Goal: Information Seeking & Learning: Learn about a topic

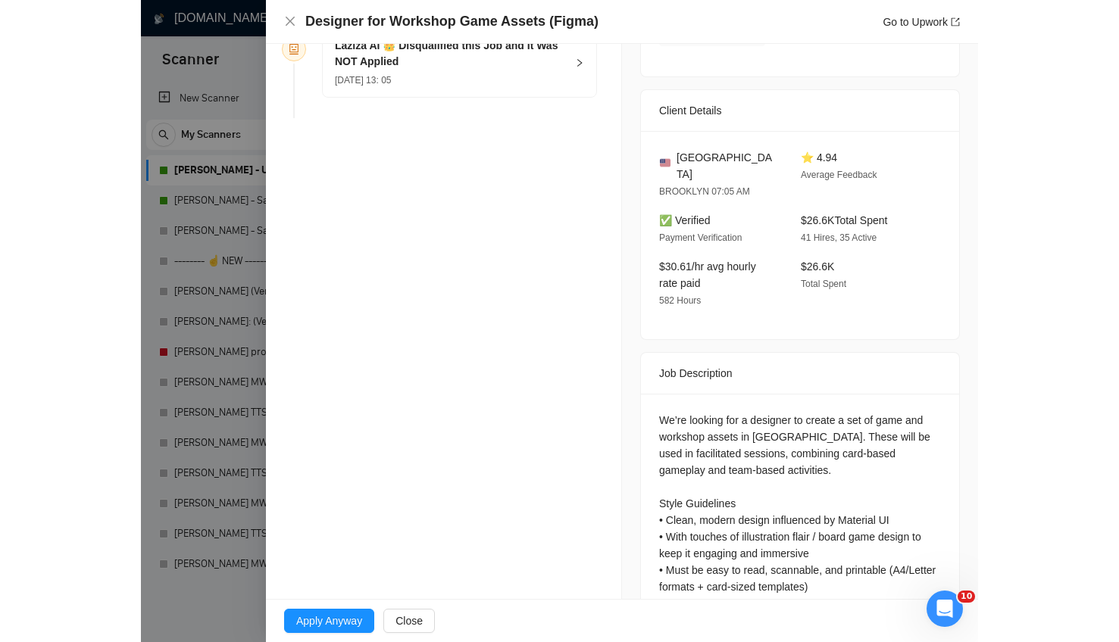
scroll to position [494, 0]
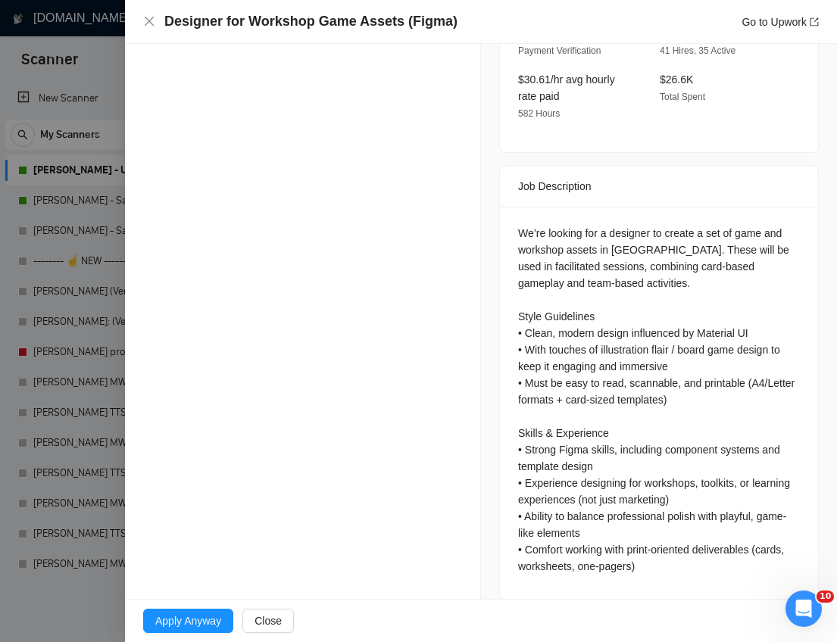
click at [660, 225] on div "We’re looking for a designer to create a set of game and workshop assets in [GE…" at bounding box center [659, 400] width 282 height 350
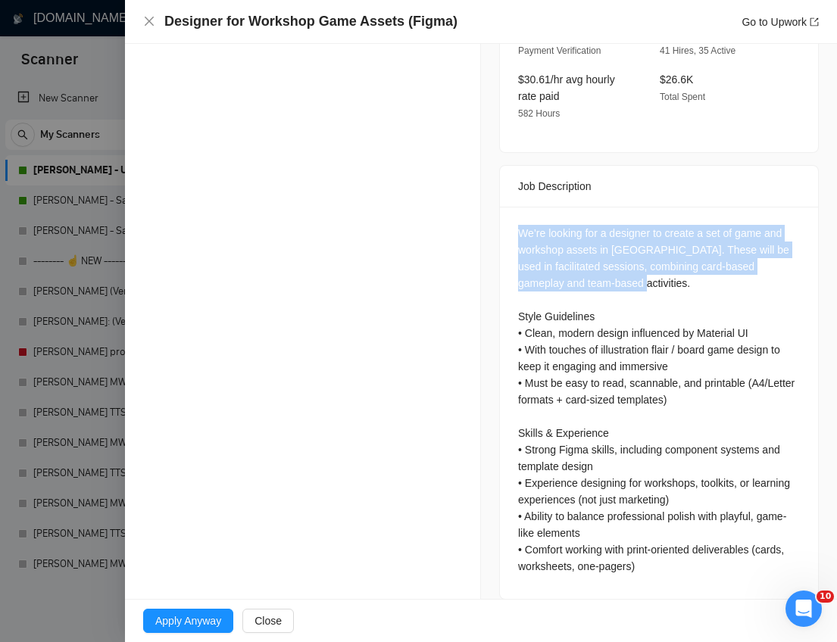
click at [660, 225] on div "We’re looking for a designer to create a set of game and workshop assets in [GE…" at bounding box center [659, 400] width 282 height 350
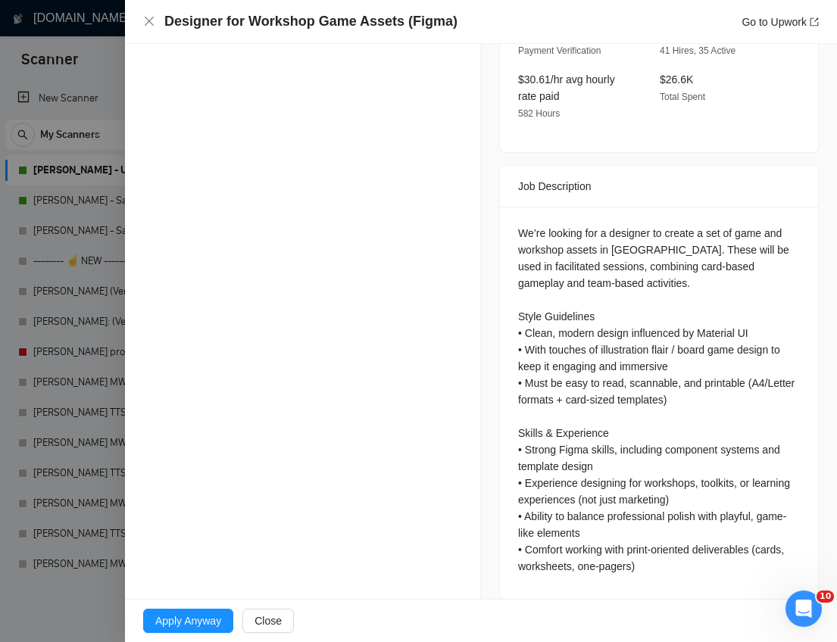
click at [712, 354] on div "We’re looking for a designer to create a set of game and workshop assets in [GE…" at bounding box center [659, 400] width 282 height 350
click at [644, 268] on div "We’re looking for a designer to create a set of game and workshop assets in [GE…" at bounding box center [659, 400] width 282 height 350
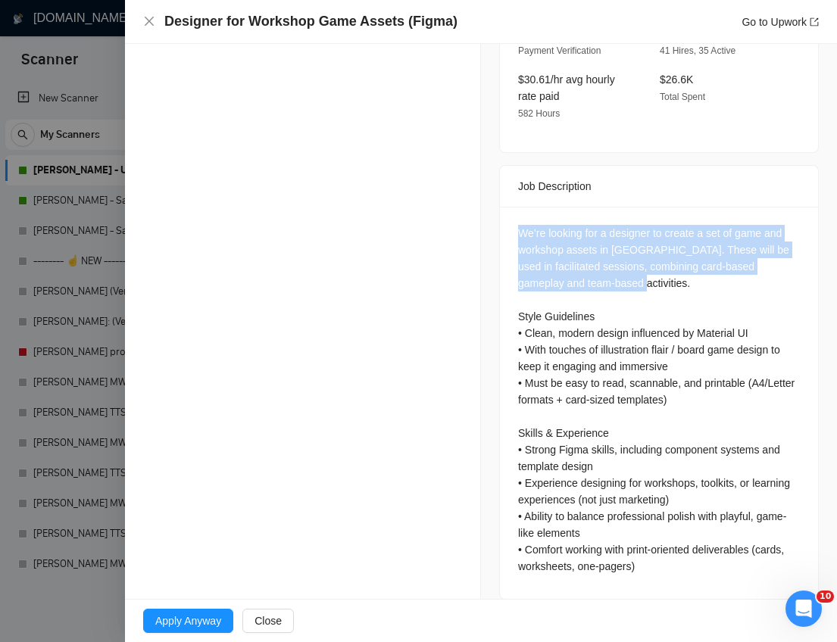
click at [644, 268] on div "We’re looking for a designer to create a set of game and workshop assets in [GE…" at bounding box center [659, 400] width 282 height 350
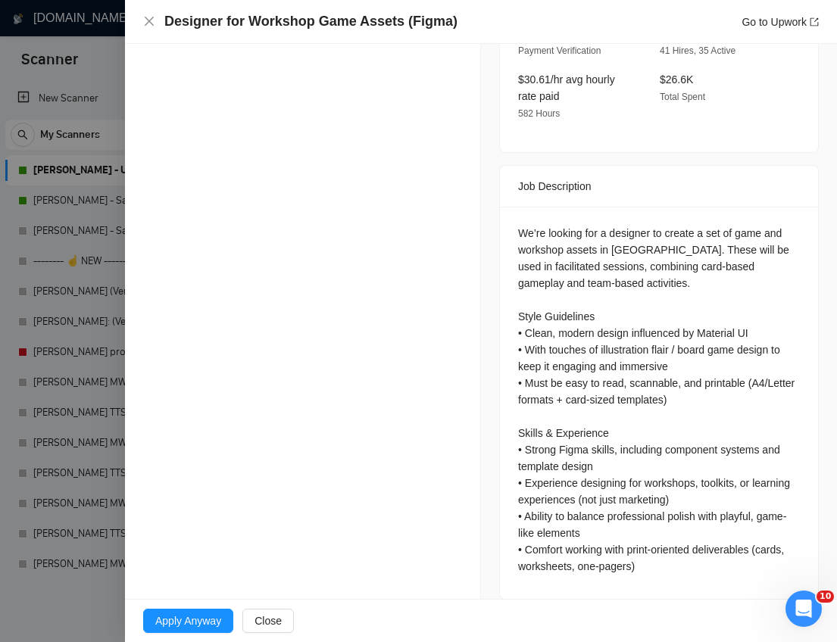
click at [663, 354] on div "We’re looking for a designer to create a set of game and workshop assets in [GE…" at bounding box center [659, 400] width 282 height 350
click at [597, 292] on div "We’re looking for a designer to create a set of game and workshop assets in [GE…" at bounding box center [659, 400] width 282 height 350
click at [623, 314] on div "We’re looking for a designer to create a set of game and workshop assets in [GE…" at bounding box center [659, 400] width 282 height 350
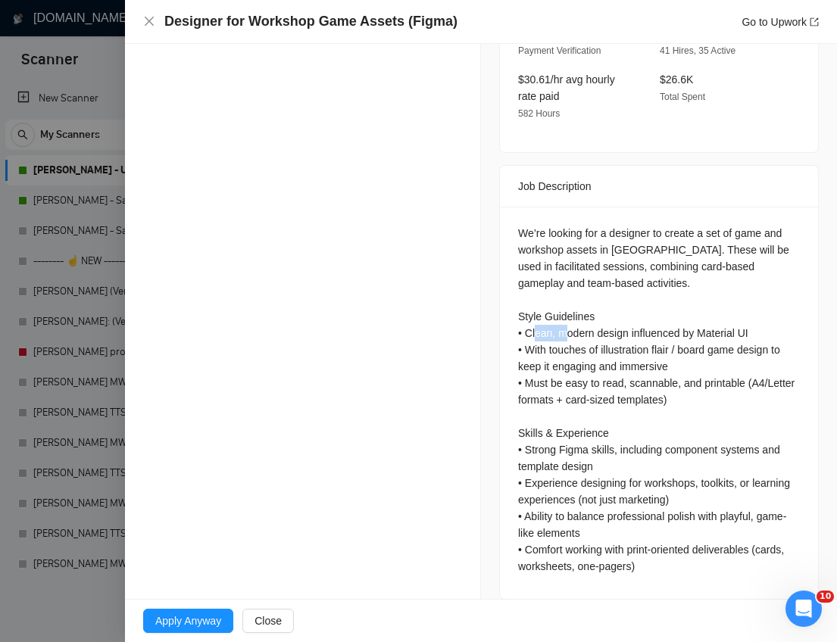
click at [623, 314] on div "We’re looking for a designer to create a set of game and workshop assets in [GE…" at bounding box center [659, 400] width 282 height 350
click at [623, 371] on div "We’re looking for a designer to create a set of game and workshop assets in [GE…" at bounding box center [659, 400] width 282 height 350
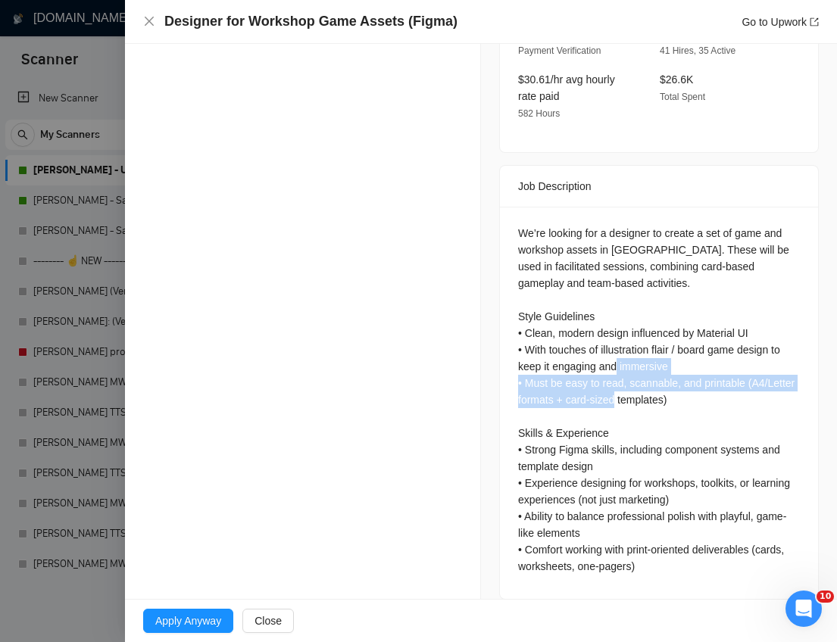
click at [623, 371] on div "We’re looking for a designer to create a set of game and workshop assets in [GE…" at bounding box center [659, 400] width 282 height 350
click at [582, 389] on div "We’re looking for a designer to create a set of game and workshop assets in [GE…" at bounding box center [659, 400] width 282 height 350
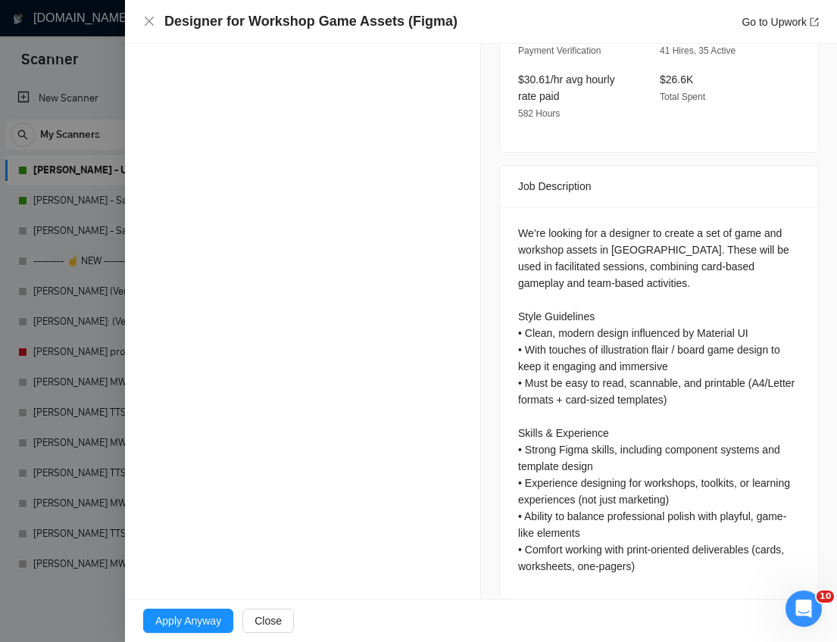
click at [75, 622] on div at bounding box center [418, 321] width 837 height 642
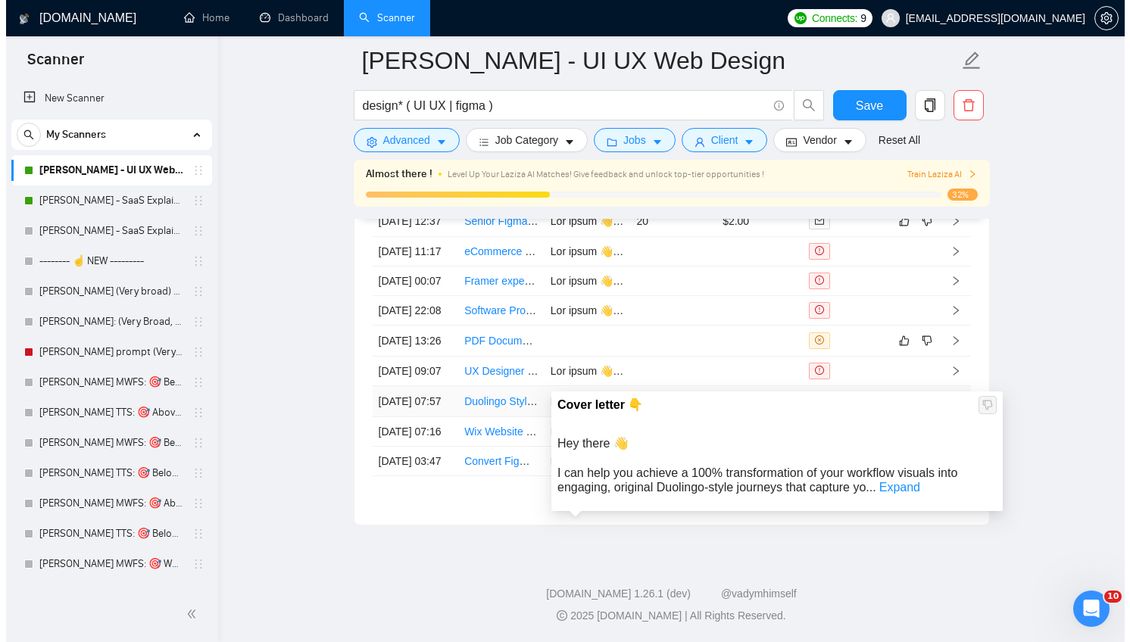
scroll to position [3738, 0]
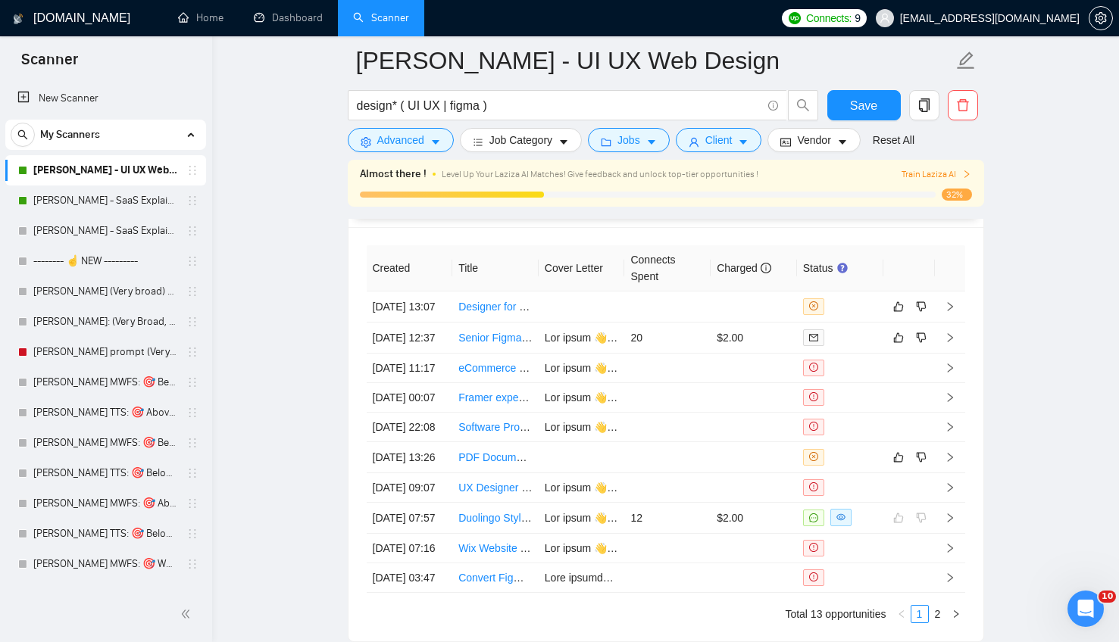
click at [757, 342] on td "$2.00" at bounding box center [753, 338] width 86 height 31
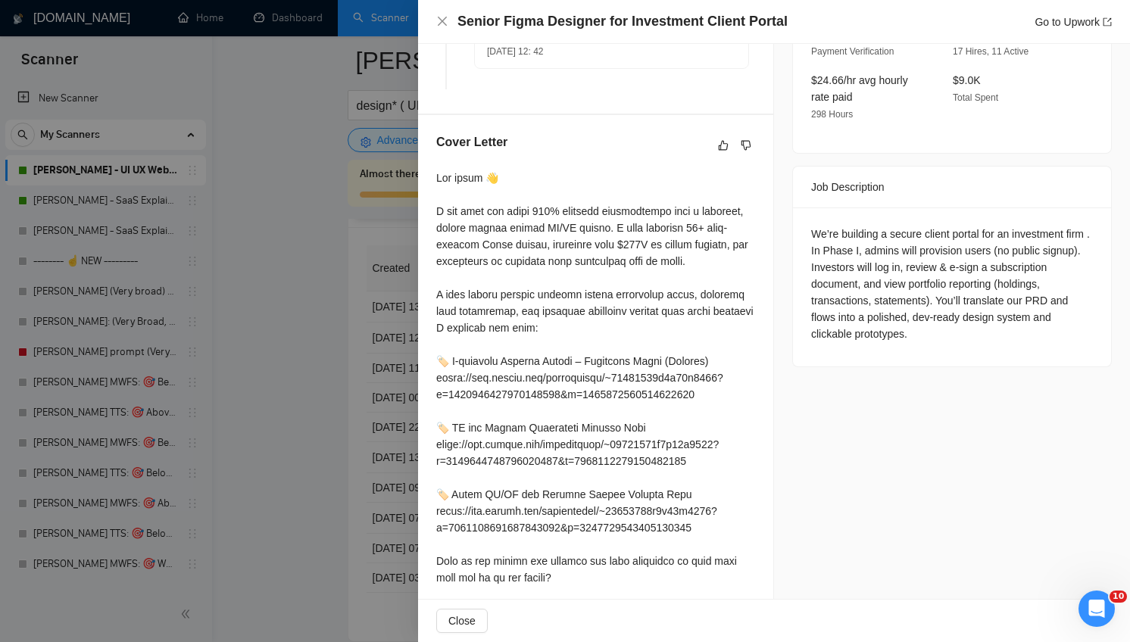
click at [836, 226] on div "We’re building a secure client portal for an investment firm . In Phase I, admi…" at bounding box center [952, 284] width 282 height 117
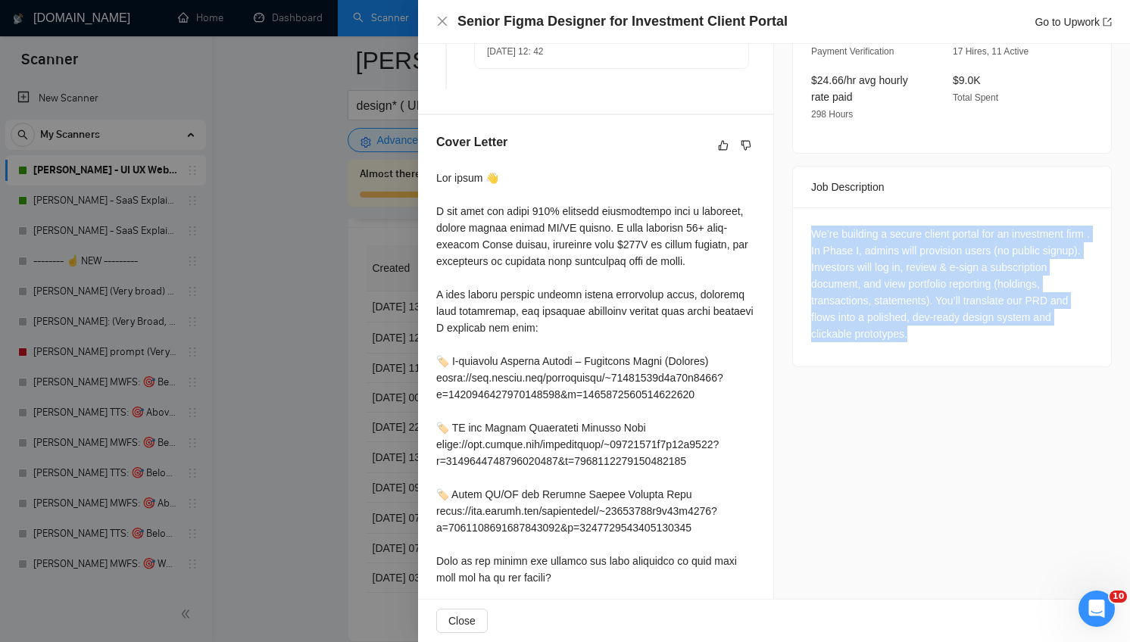
click at [836, 226] on div "We’re building a secure client portal for an investment firm . In Phase I, admi…" at bounding box center [952, 284] width 282 height 117
click at [836, 375] on div "Job Posting Details Overview [DATE] 09:27 Published $25 - $47 Hourly Rate Exper…" at bounding box center [952, 138] width 356 height 1177
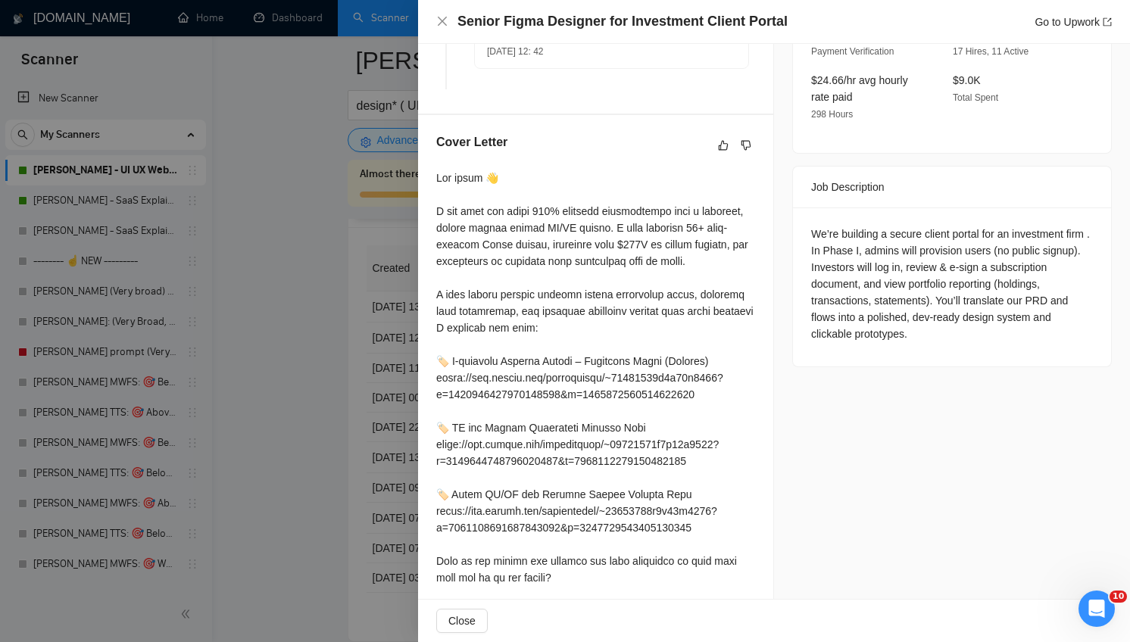
click at [836, 264] on div "We’re building a secure client portal for an investment firm . In Phase I, admi…" at bounding box center [952, 284] width 282 height 117
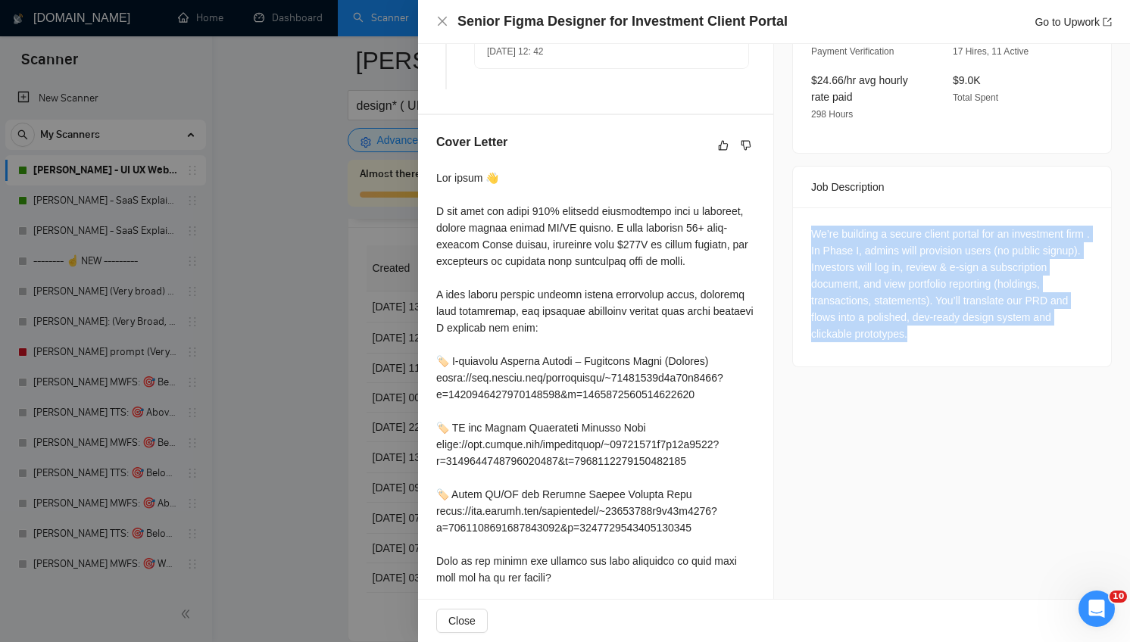
click at [836, 264] on div "We’re building a secure client portal for an investment firm . In Phase I, admi…" at bounding box center [952, 284] width 282 height 117
click at [836, 288] on div "We’re building a secure client portal for an investment firm . In Phase I, admi…" at bounding box center [952, 284] width 282 height 117
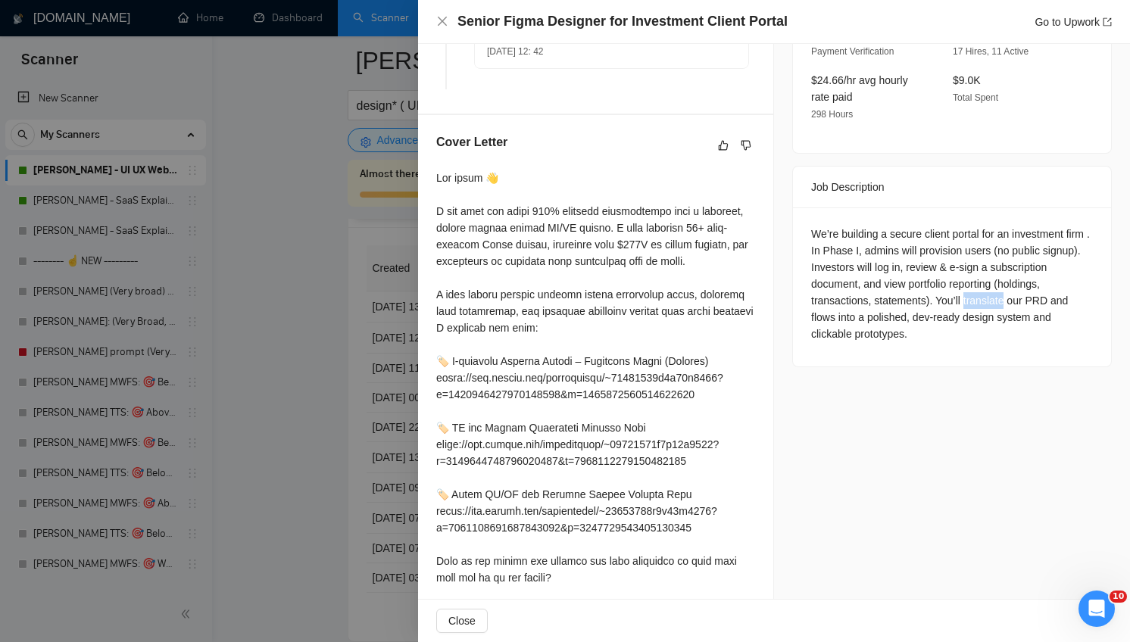
click at [836, 288] on div "We’re building a secure client portal for an investment firm . In Phase I, admi…" at bounding box center [952, 284] width 282 height 117
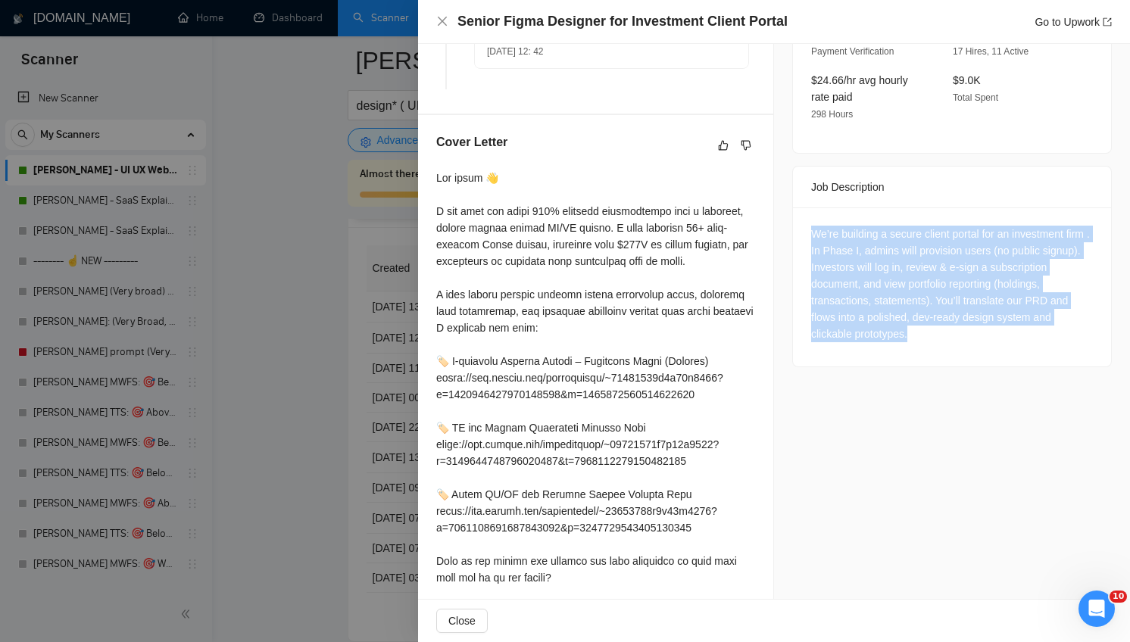
click at [836, 288] on div "We’re building a secure client portal for an investment firm . In Phase I, admi…" at bounding box center [952, 284] width 282 height 117
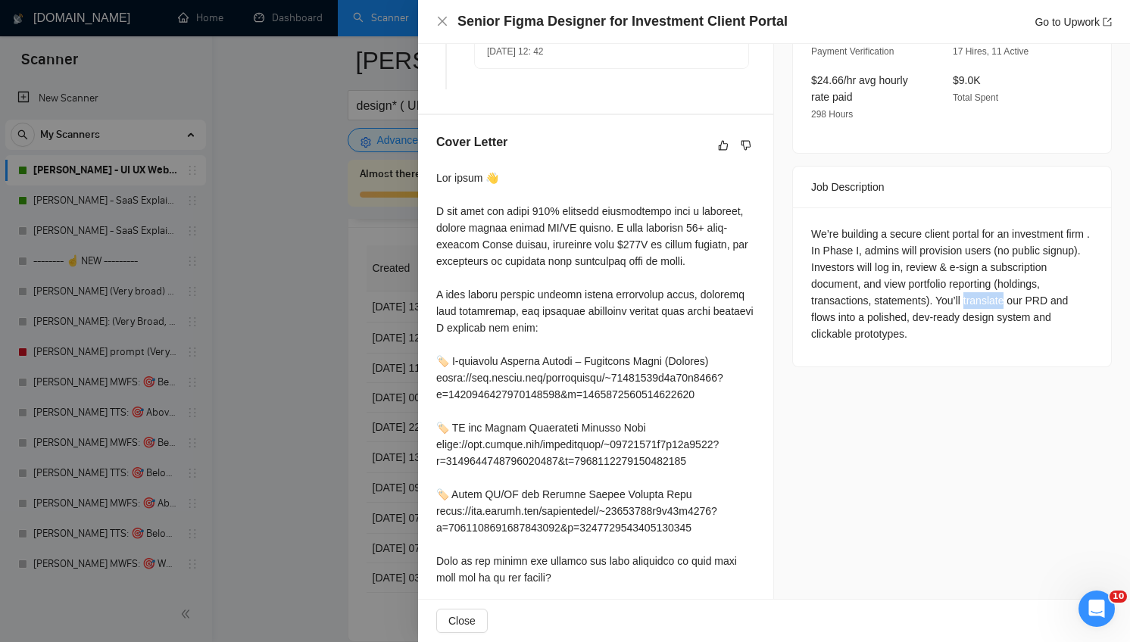
click at [836, 288] on div "We’re building a secure client portal for an investment firm . In Phase I, admi…" at bounding box center [952, 284] width 282 height 117
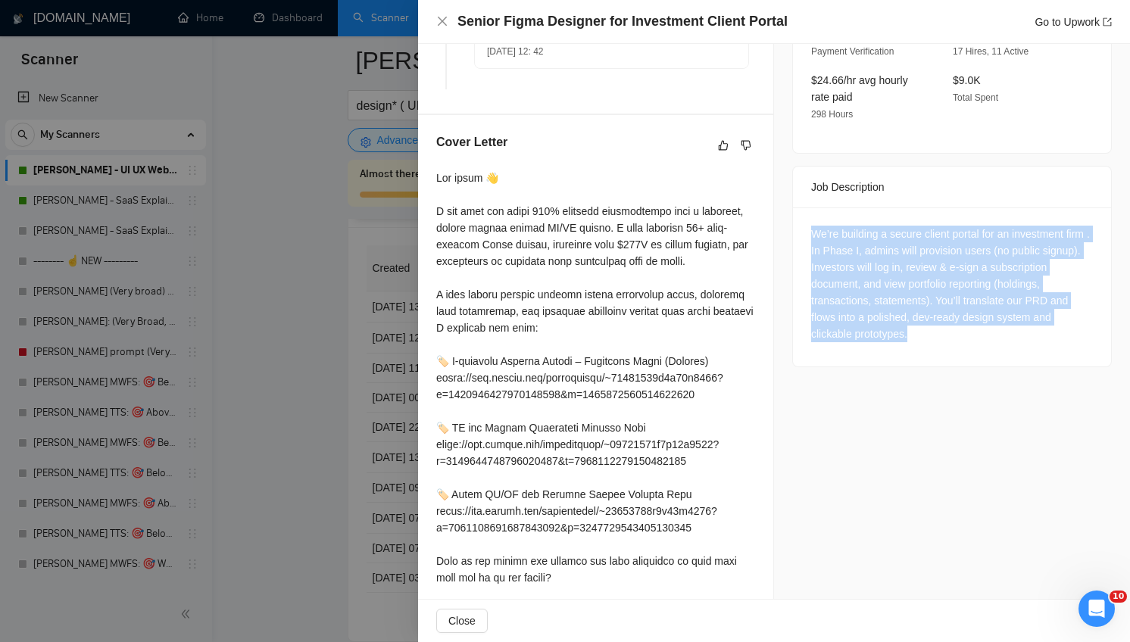
click at [836, 288] on div "We’re building a secure client portal for an investment firm . In Phase I, admi…" at bounding box center [952, 284] width 282 height 117
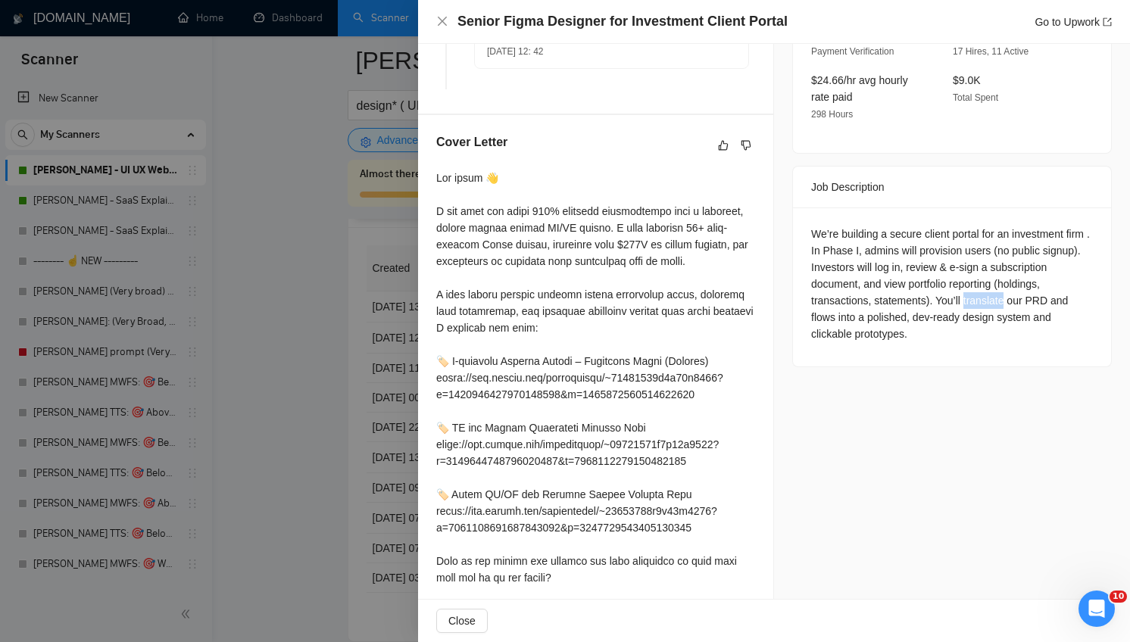
click at [836, 288] on div "We’re building a secure client portal for an investment firm . In Phase I, admi…" at bounding box center [952, 284] width 282 height 117
click at [836, 296] on div "We’re building a secure client portal for an investment firm . In Phase I, admi…" at bounding box center [952, 284] width 282 height 117
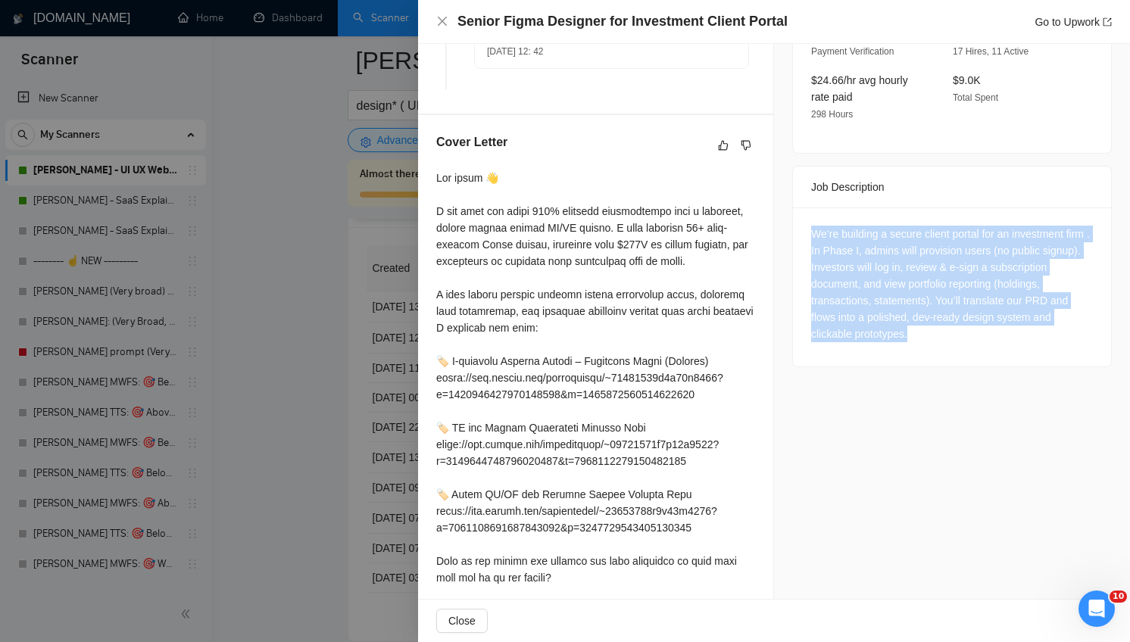
click at [836, 296] on div "We’re building a secure client portal for an investment firm . In Phase I, admi…" at bounding box center [952, 284] width 282 height 117
click at [836, 414] on div "Job Posting Details Overview [DATE] 09:27 Published $25 - $47 Hourly Rate Exper…" at bounding box center [952, 138] width 356 height 1177
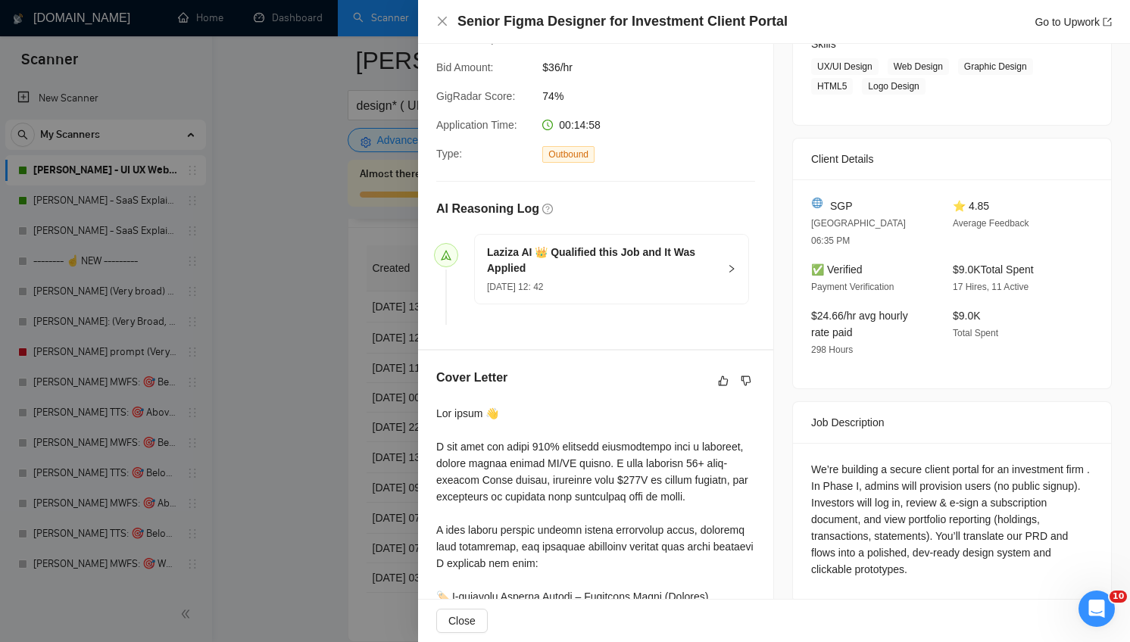
scroll to position [493, 0]
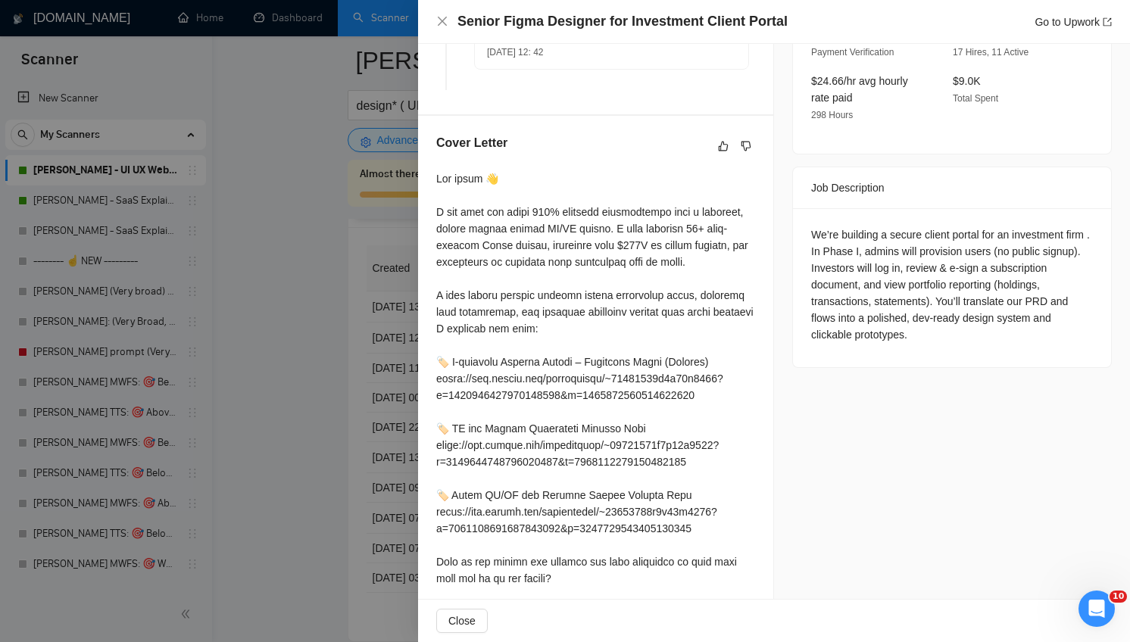
click at [616, 219] on div at bounding box center [595, 436] width 319 height 533
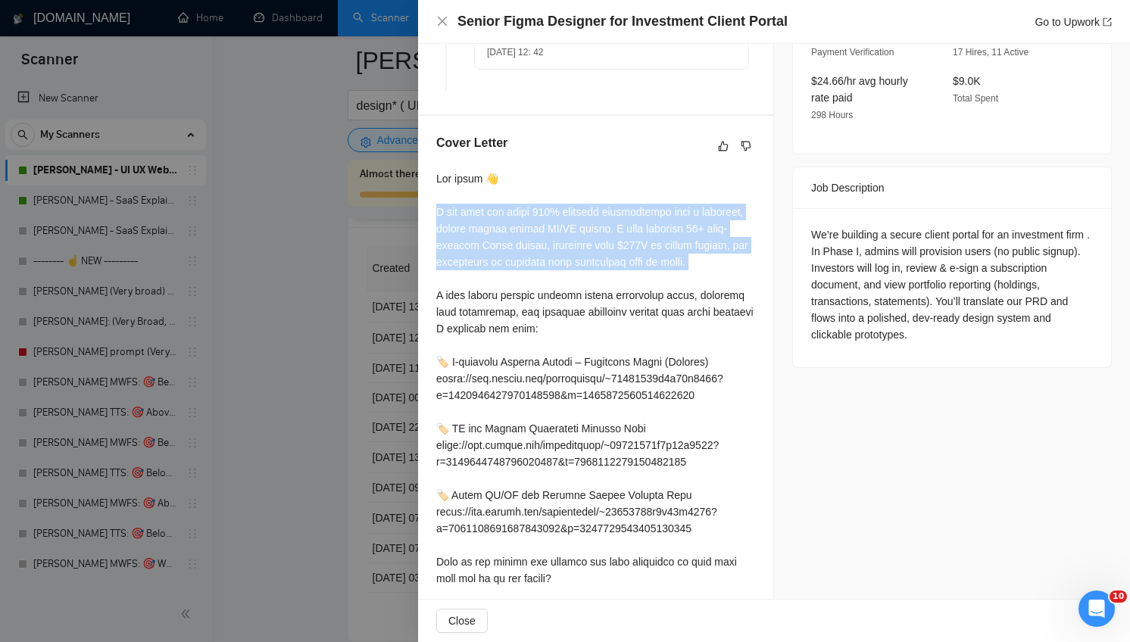
click at [616, 219] on div at bounding box center [595, 436] width 319 height 533
click at [612, 268] on div at bounding box center [595, 436] width 319 height 533
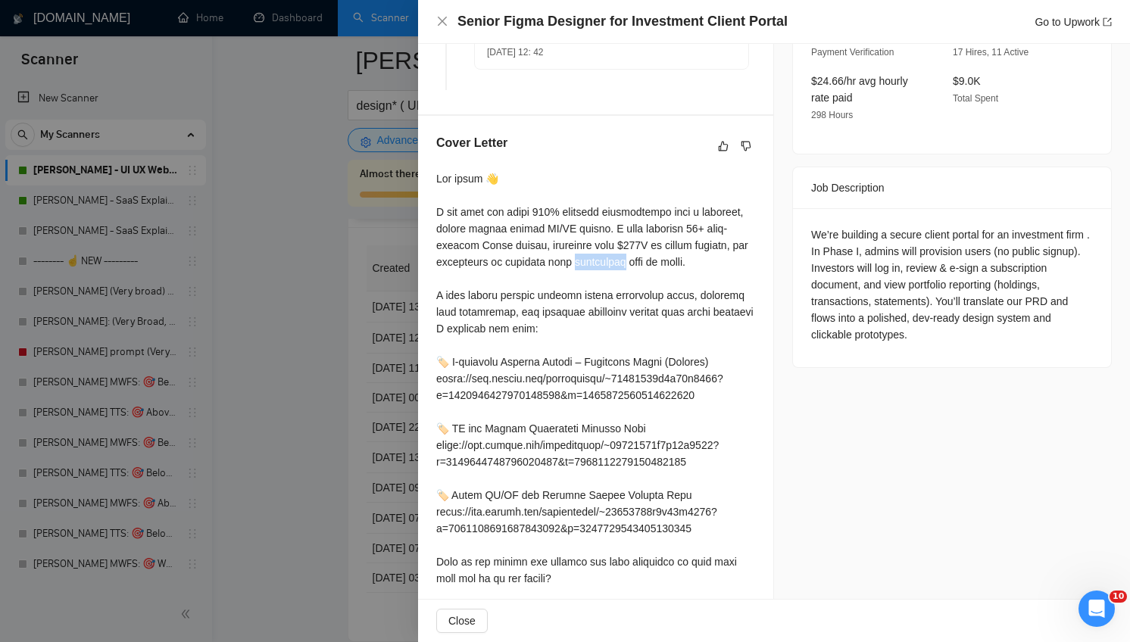
click at [612, 268] on div at bounding box center [595, 436] width 319 height 533
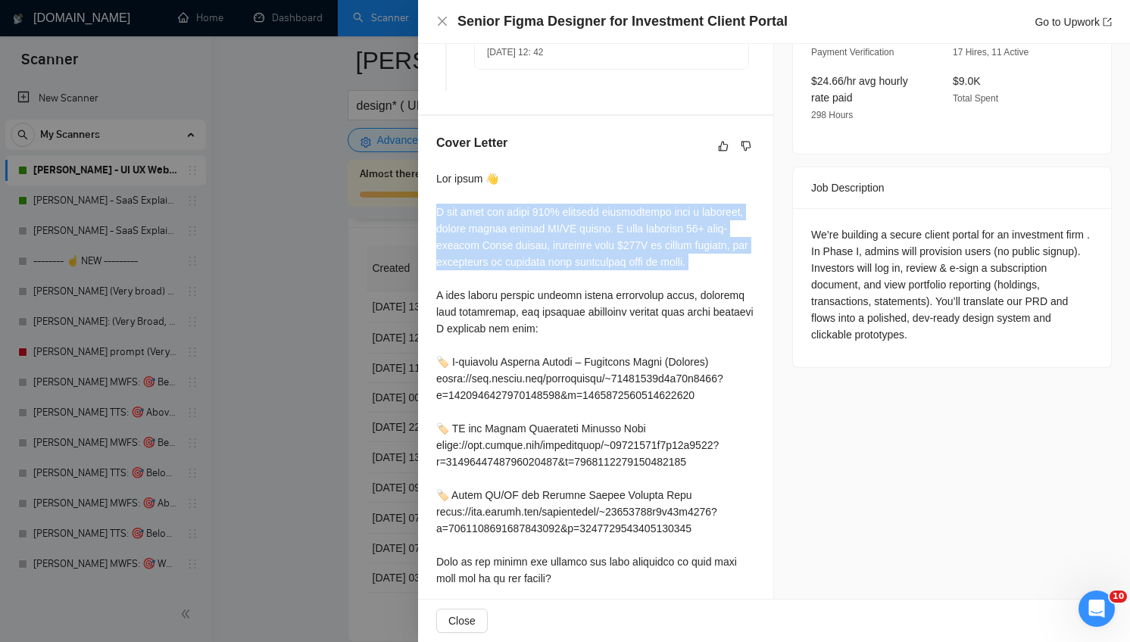
click at [612, 268] on div at bounding box center [595, 436] width 319 height 533
click at [746, 236] on div at bounding box center [595, 436] width 319 height 533
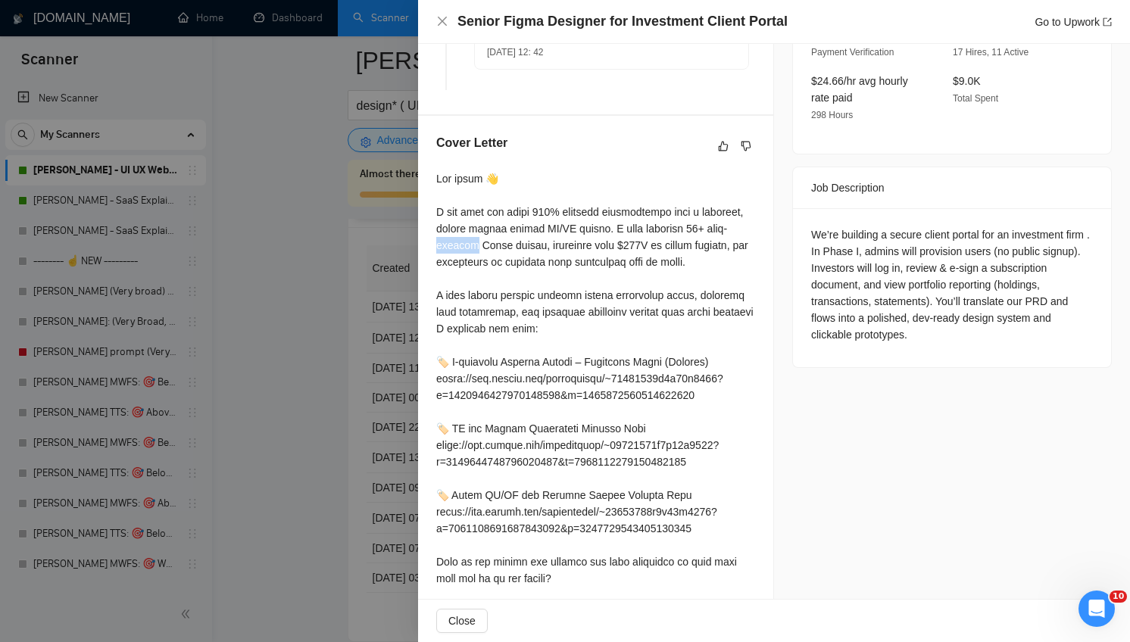
click at [746, 236] on div at bounding box center [595, 436] width 319 height 533
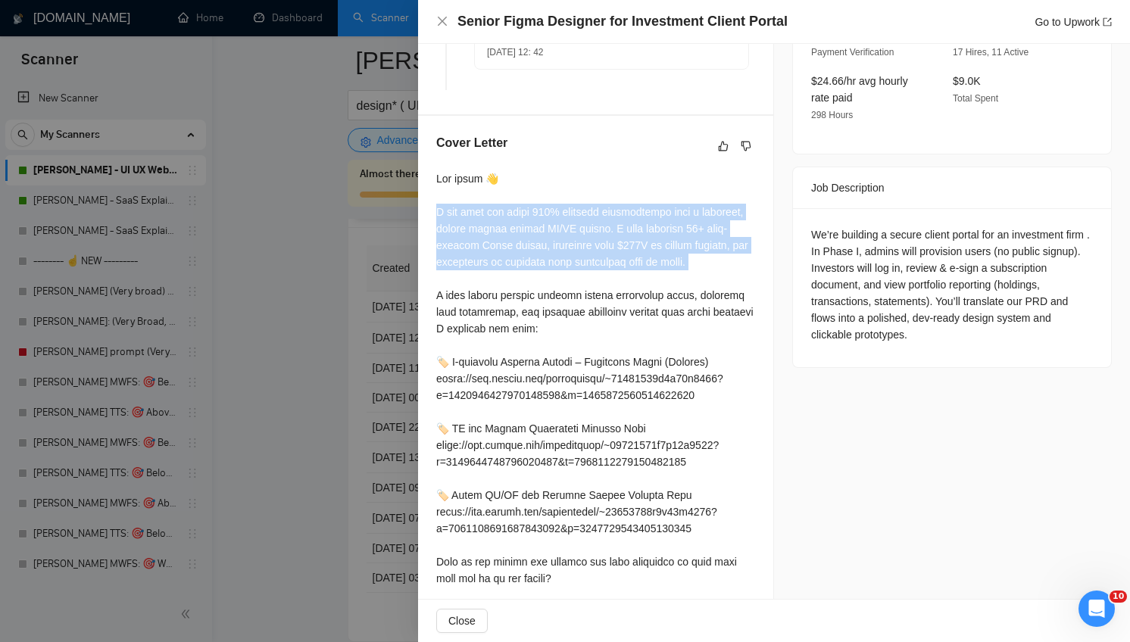
click at [746, 236] on div at bounding box center [595, 436] width 319 height 533
click at [715, 264] on div at bounding box center [595, 436] width 319 height 533
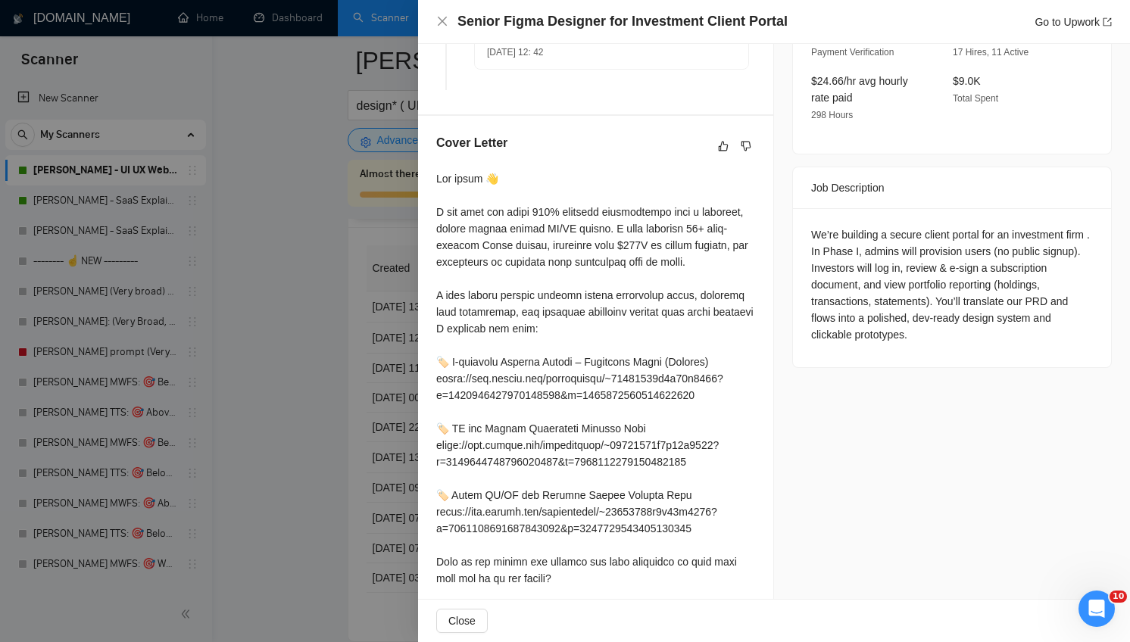
click at [675, 298] on div at bounding box center [595, 436] width 319 height 533
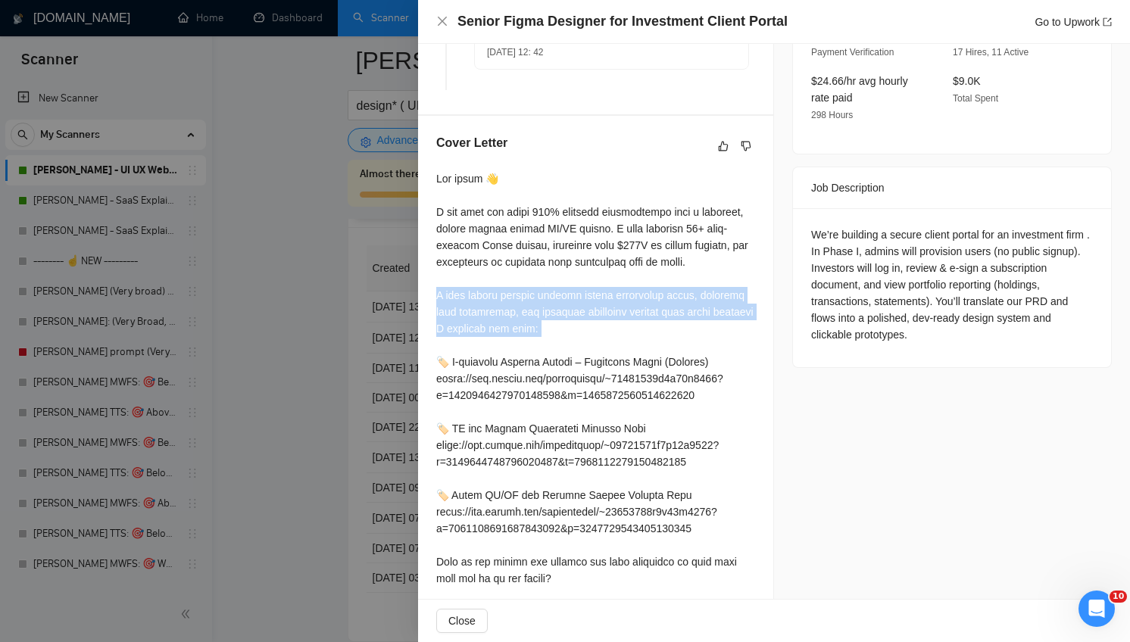
click at [675, 298] on div at bounding box center [595, 436] width 319 height 533
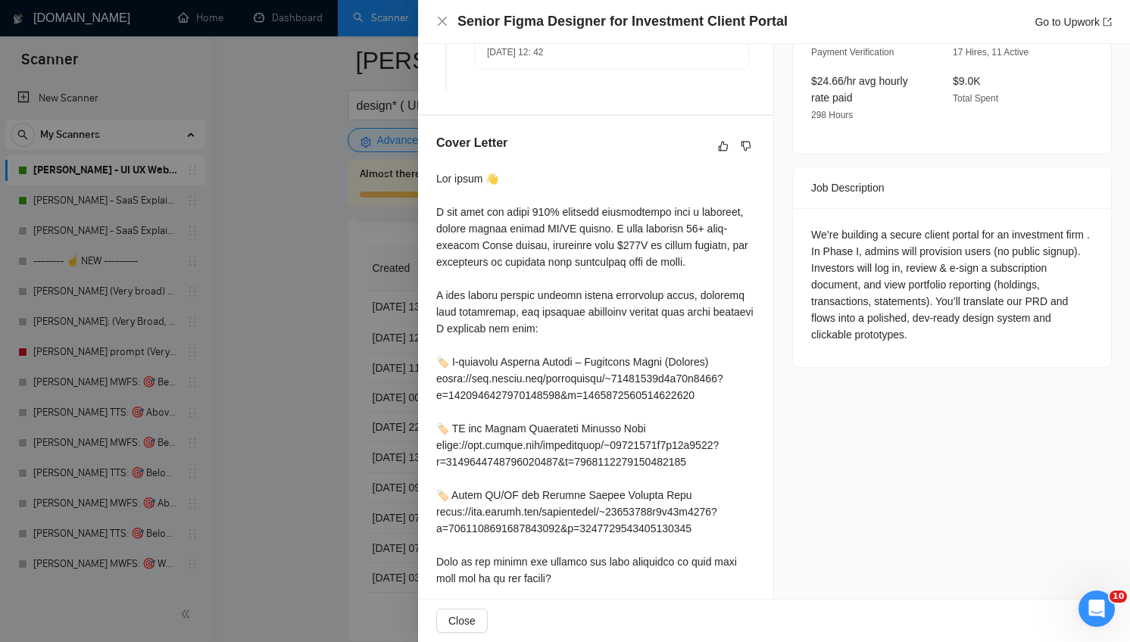
click at [691, 226] on div at bounding box center [595, 436] width 319 height 533
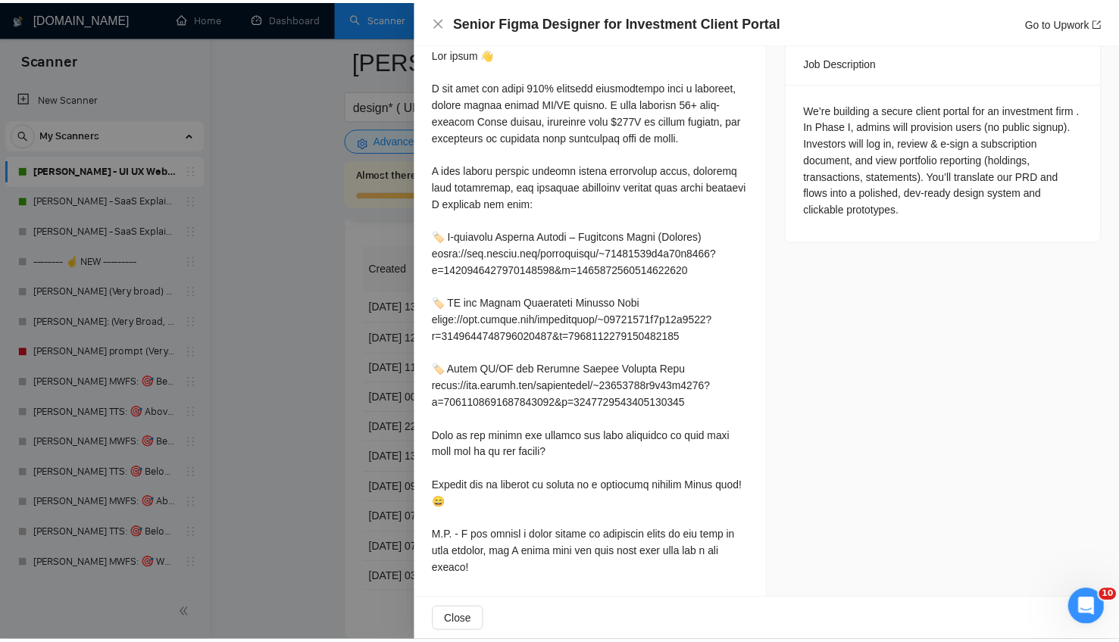
scroll to position [620, 0]
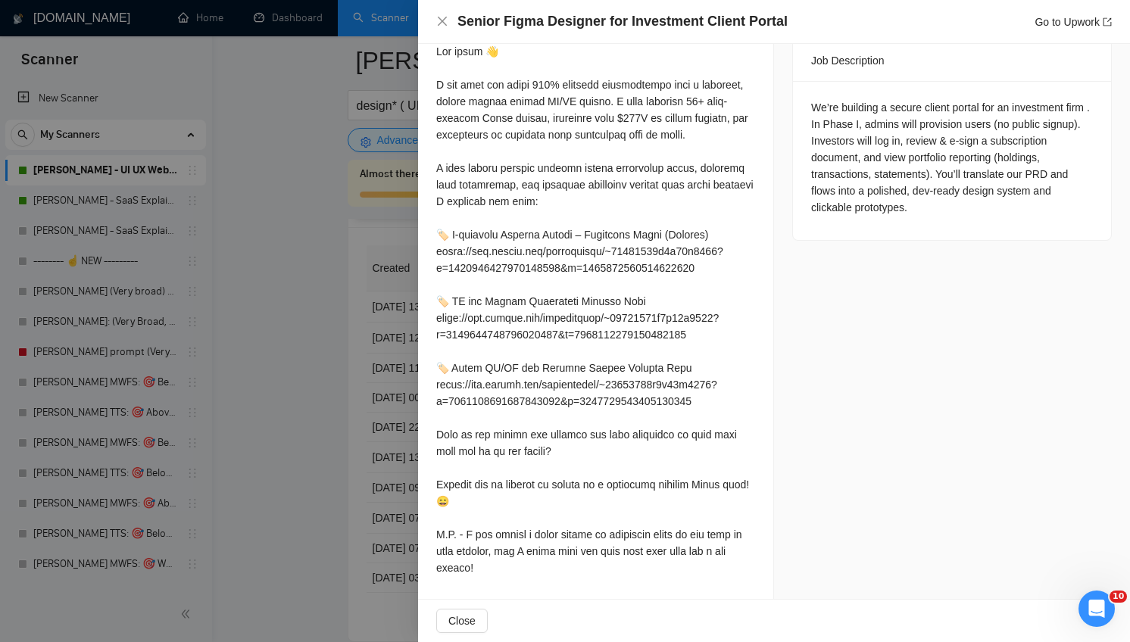
click at [587, 411] on div at bounding box center [595, 309] width 319 height 533
click at [630, 472] on div at bounding box center [595, 309] width 319 height 533
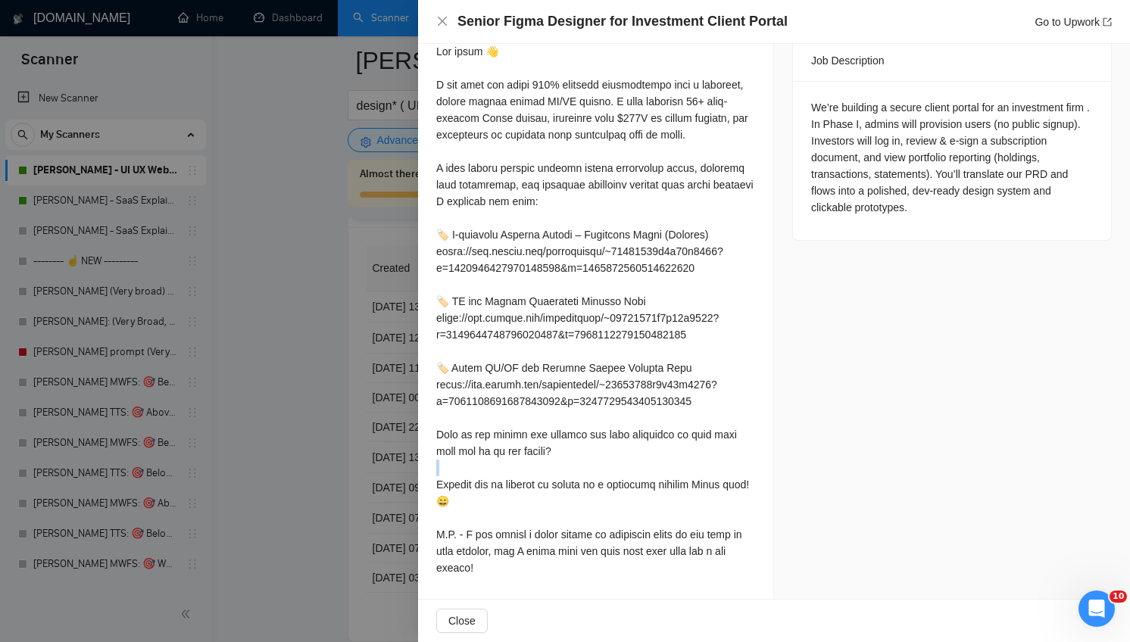
click at [630, 472] on div at bounding box center [595, 309] width 319 height 533
click at [628, 500] on div at bounding box center [595, 309] width 319 height 533
click at [836, 497] on div "Job Posting Details Overview [DATE] 09:27 Published $25 - $47 Hourly Rate Exper…" at bounding box center [952, 12] width 356 height 1177
click at [689, 486] on div at bounding box center [595, 309] width 319 height 533
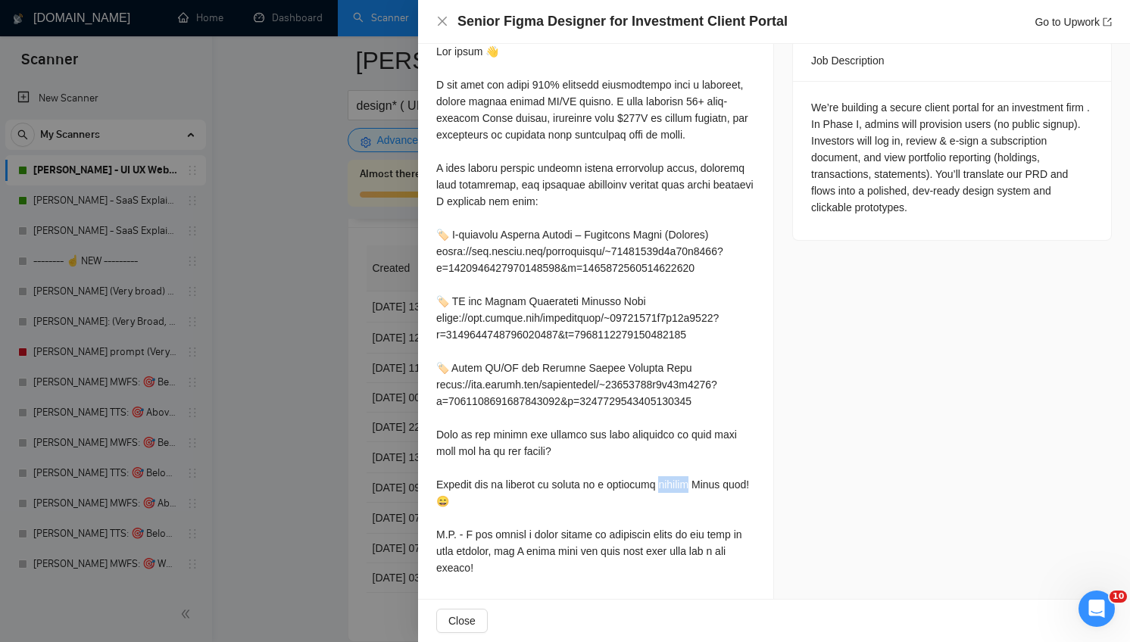
click at [689, 486] on div at bounding box center [595, 309] width 319 height 533
click at [539, 512] on div at bounding box center [595, 309] width 319 height 533
click at [537, 511] on div at bounding box center [595, 309] width 319 height 533
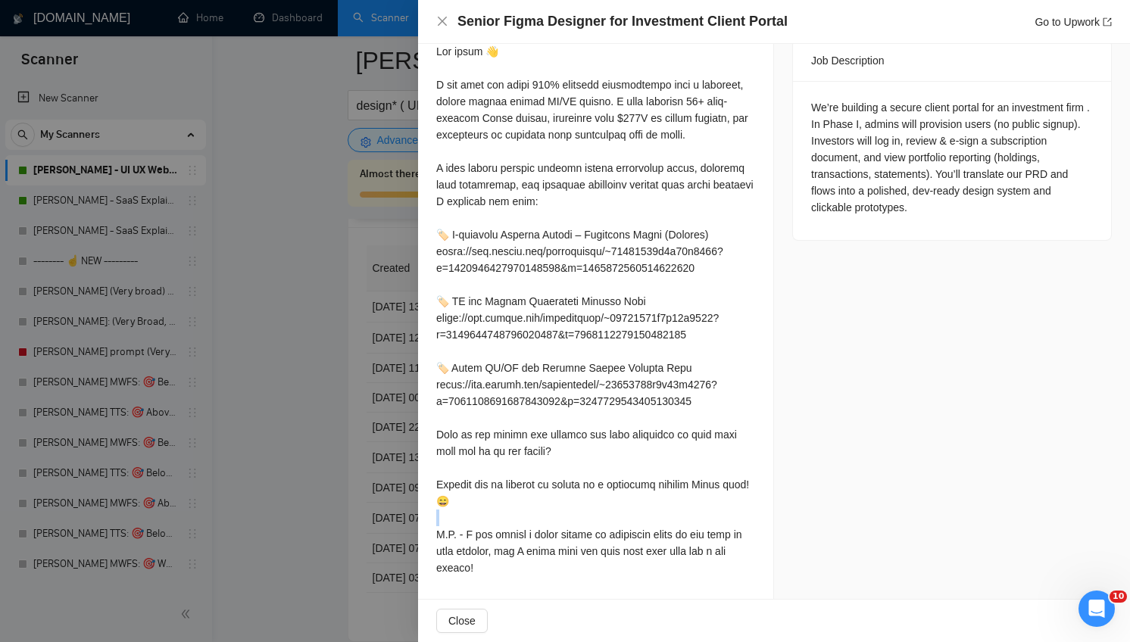
click at [537, 511] on div at bounding box center [595, 309] width 319 height 533
click at [526, 607] on div "Close" at bounding box center [774, 621] width 712 height 42
click at [521, 572] on div at bounding box center [595, 309] width 319 height 533
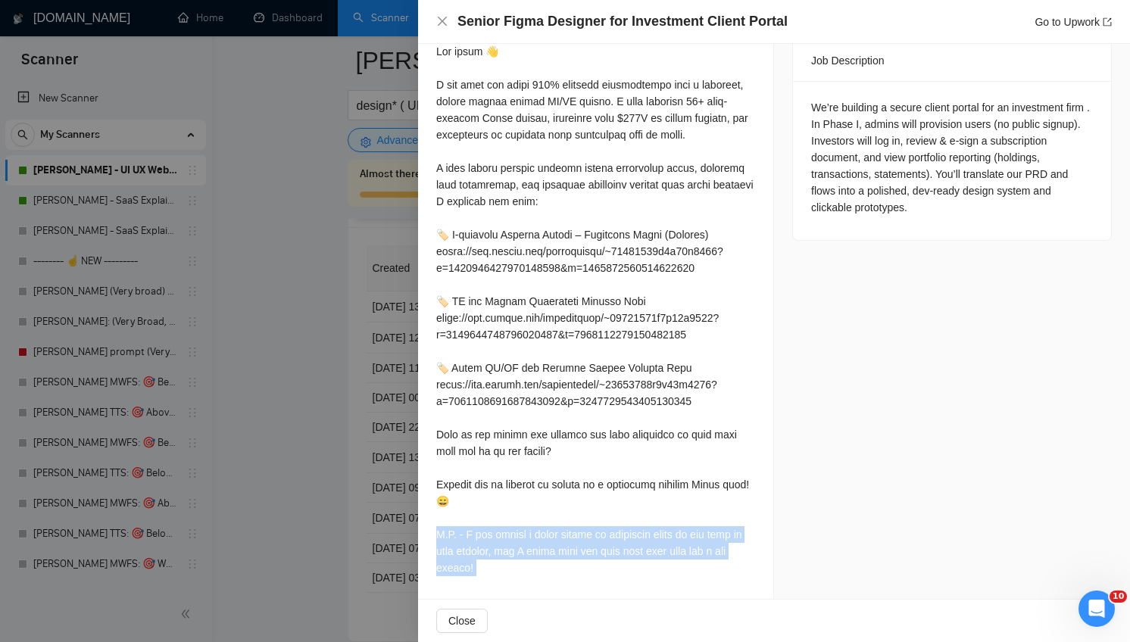
click at [521, 572] on div at bounding box center [595, 309] width 319 height 533
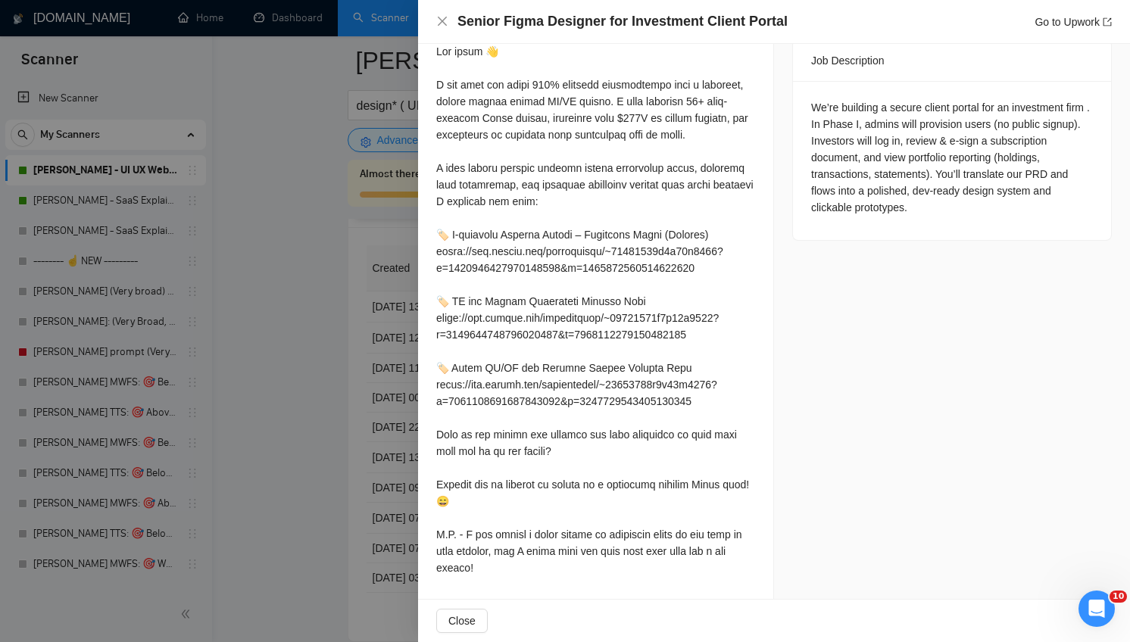
click at [521, 572] on div at bounding box center [595, 309] width 319 height 533
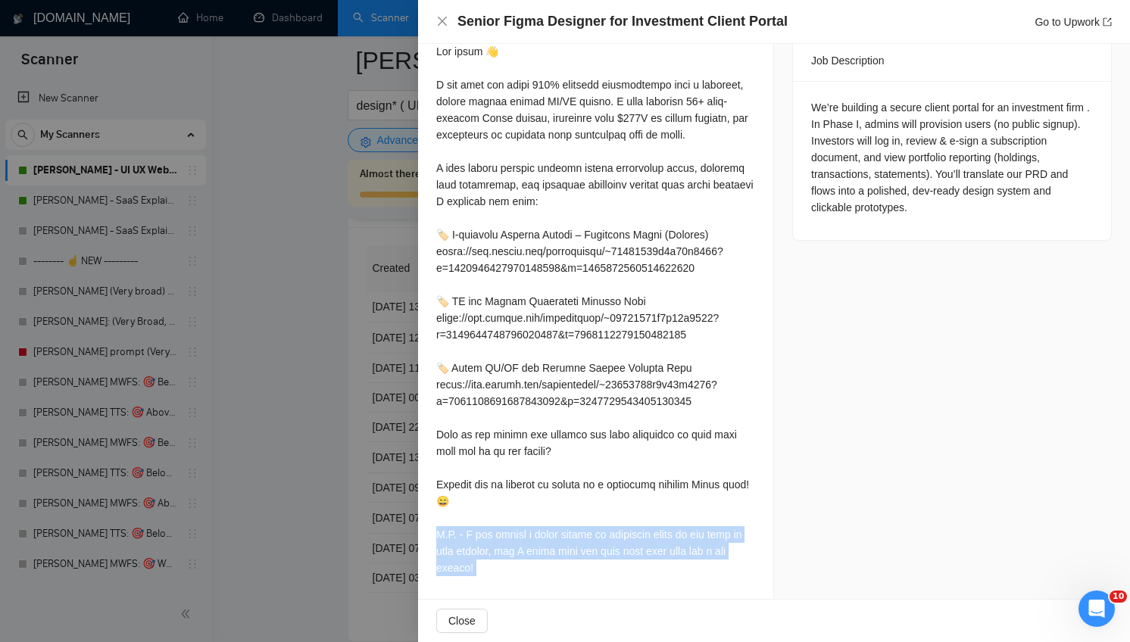
click at [521, 572] on div at bounding box center [595, 309] width 319 height 533
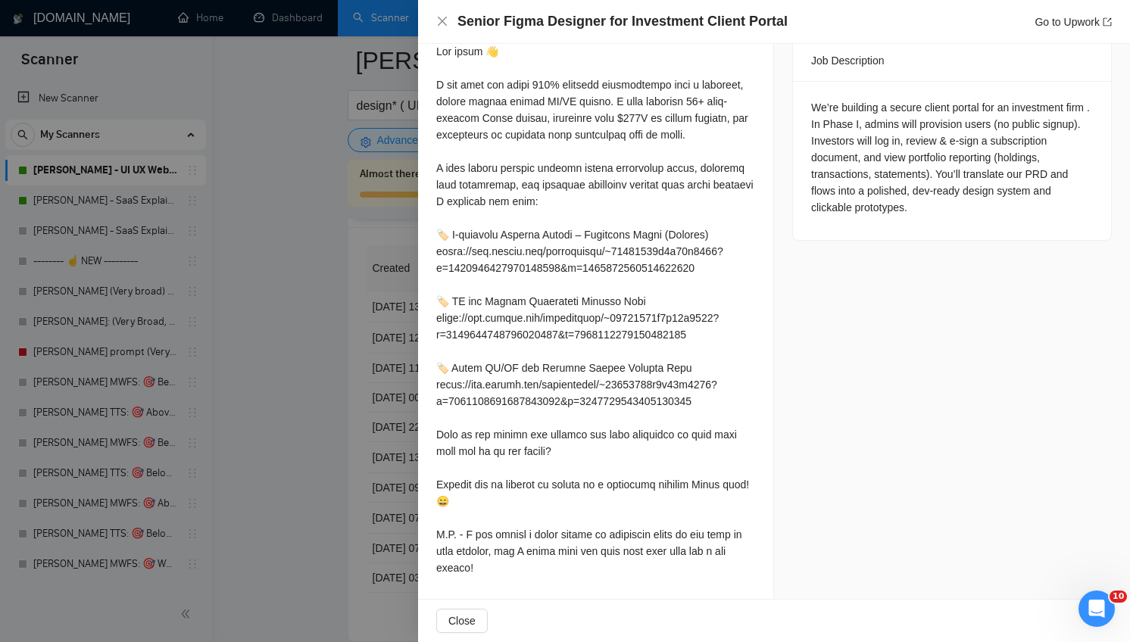
click at [836, 564] on div "Job Posting Details Overview [DATE] 09:27 Published $25 - $47 Hourly Rate Exper…" at bounding box center [952, 12] width 356 height 1177
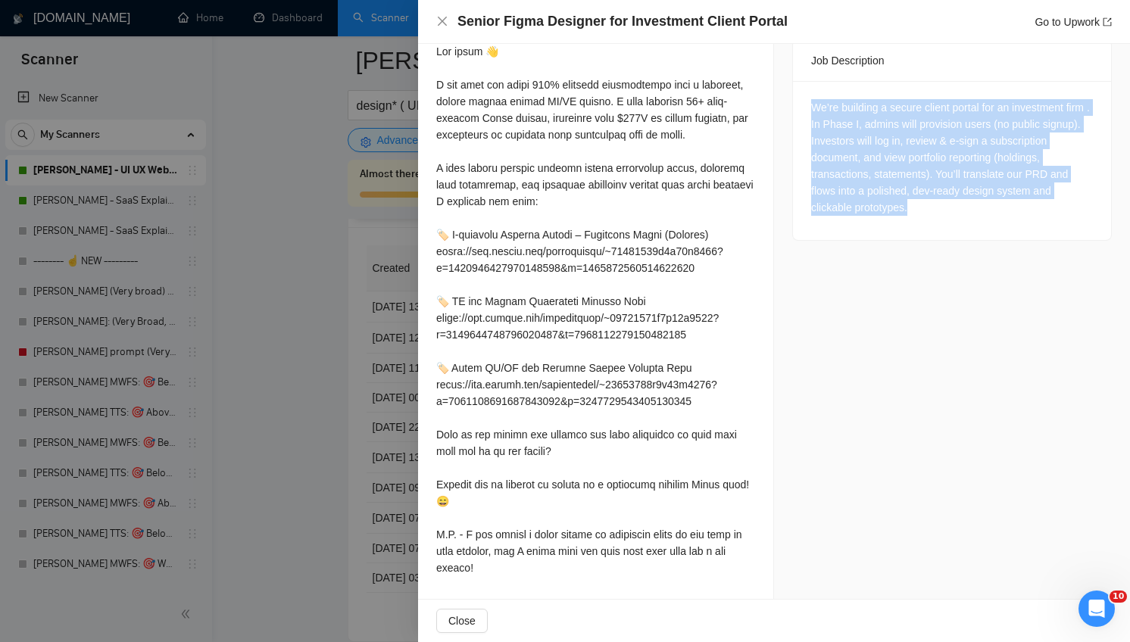
click at [836, 564] on div "Job Posting Details Overview [DATE] 09:27 Published $25 - $47 Hourly Rate Exper…" at bounding box center [952, 12] width 356 height 1177
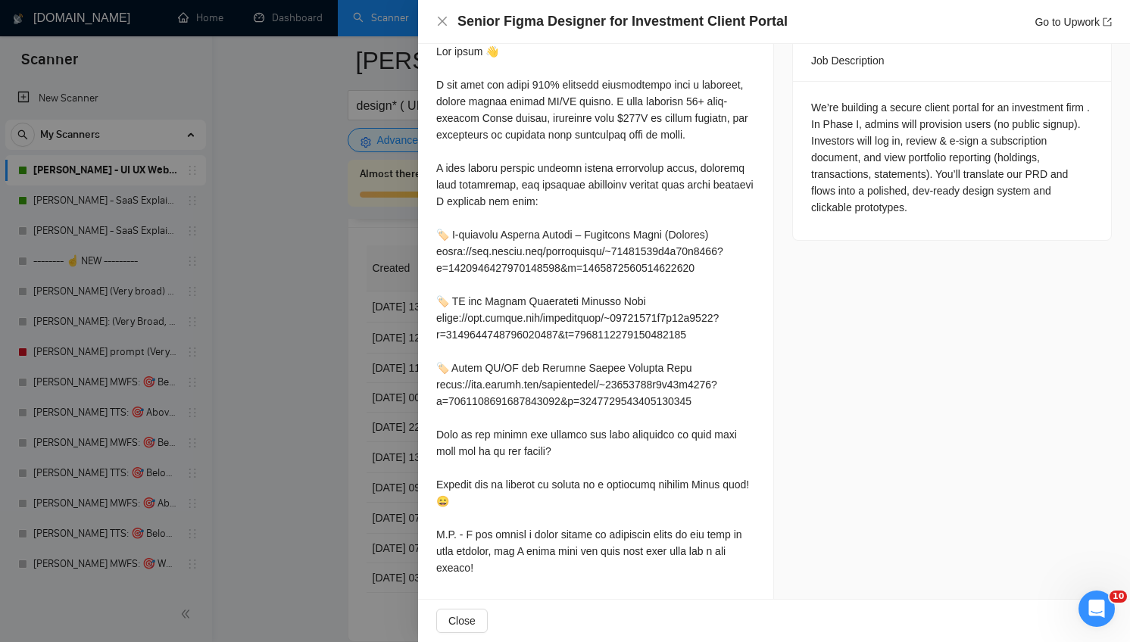
click at [696, 567] on div at bounding box center [595, 309] width 319 height 533
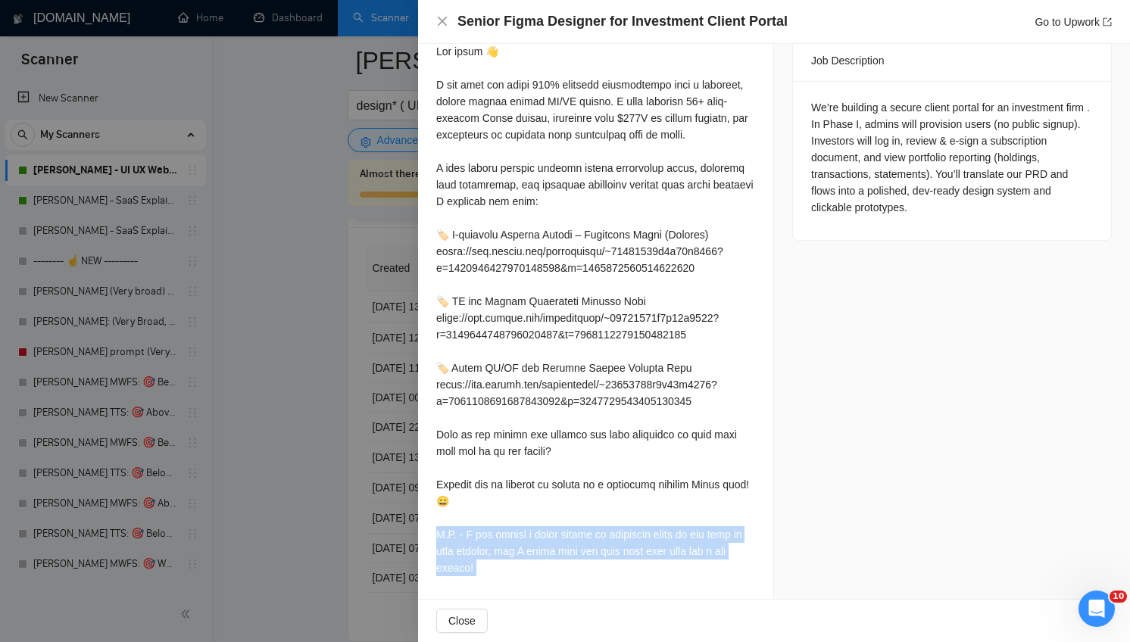
click at [696, 567] on div at bounding box center [595, 309] width 319 height 533
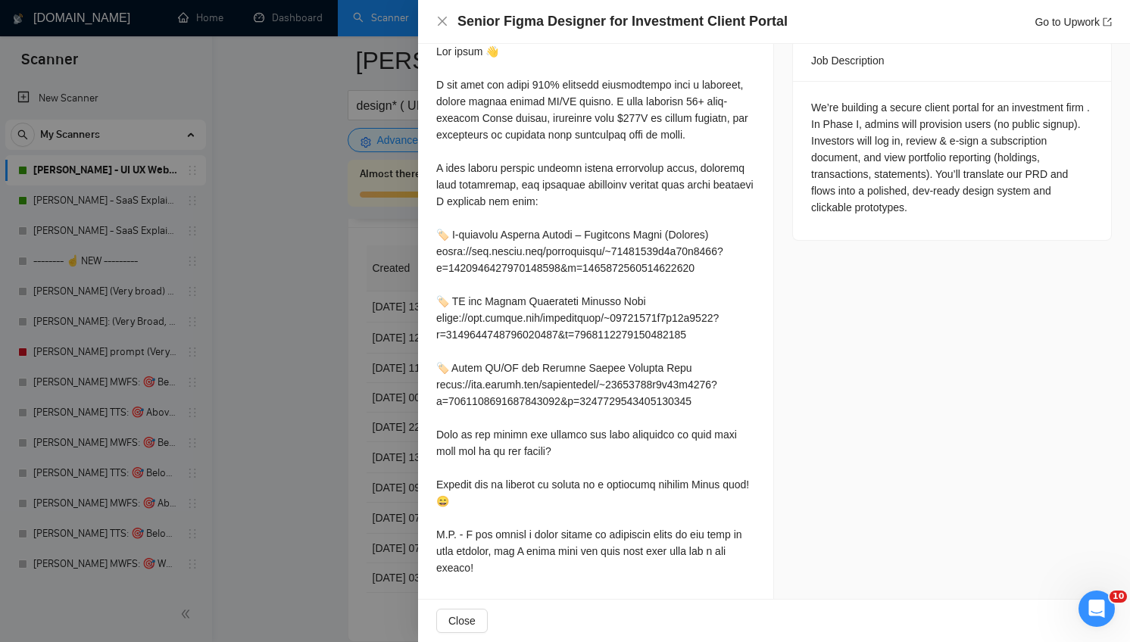
click at [836, 572] on div "Job Posting Details Overview [DATE] 09:27 Published $25 - $47 Hourly Rate Exper…" at bounding box center [952, 12] width 356 height 1177
drag, startPoint x: 278, startPoint y: 469, endPoint x: 353, endPoint y: 482, distance: 76.2
click at [279, 470] on div at bounding box center [565, 321] width 1130 height 642
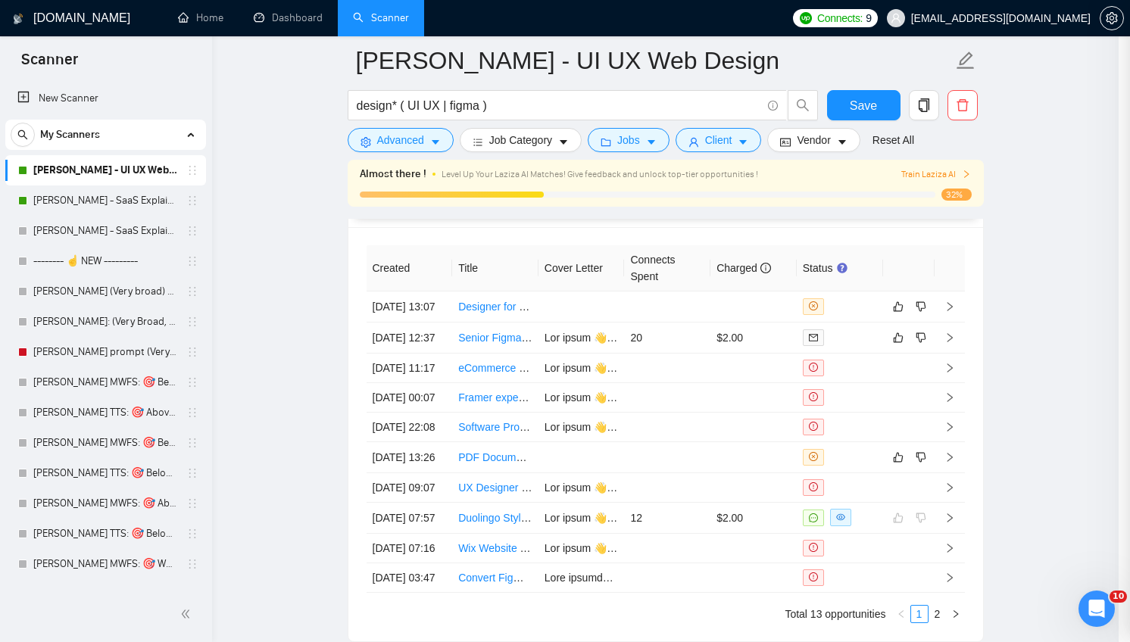
click at [353, 482] on div at bounding box center [565, 321] width 1130 height 642
